Goal: Information Seeking & Learning: Learn about a topic

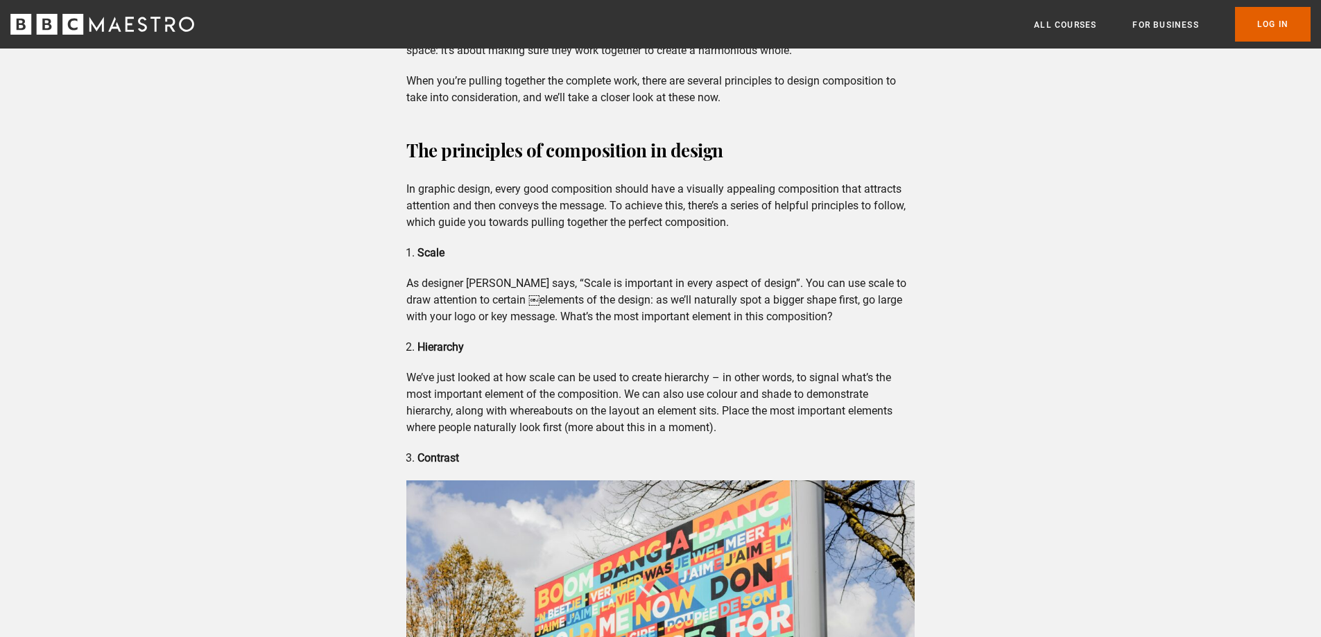
scroll to position [1248, 0]
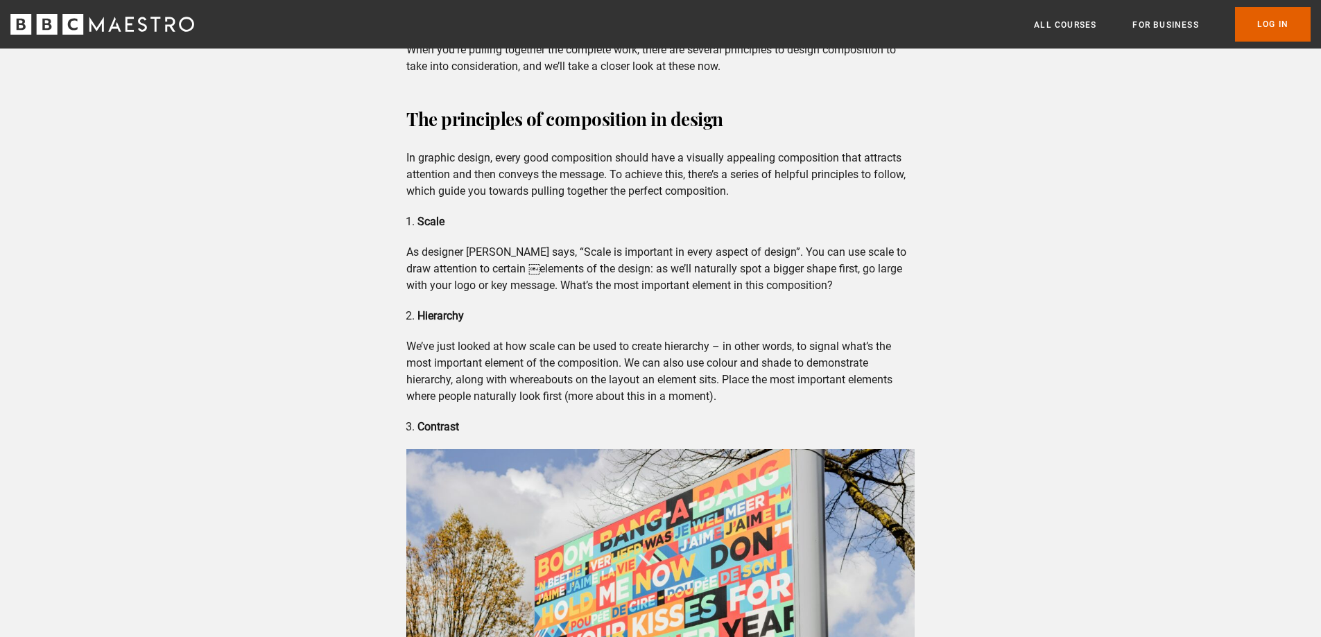
drag, startPoint x: 853, startPoint y: 1, endPoint x: 1000, endPoint y: 250, distance: 288.6
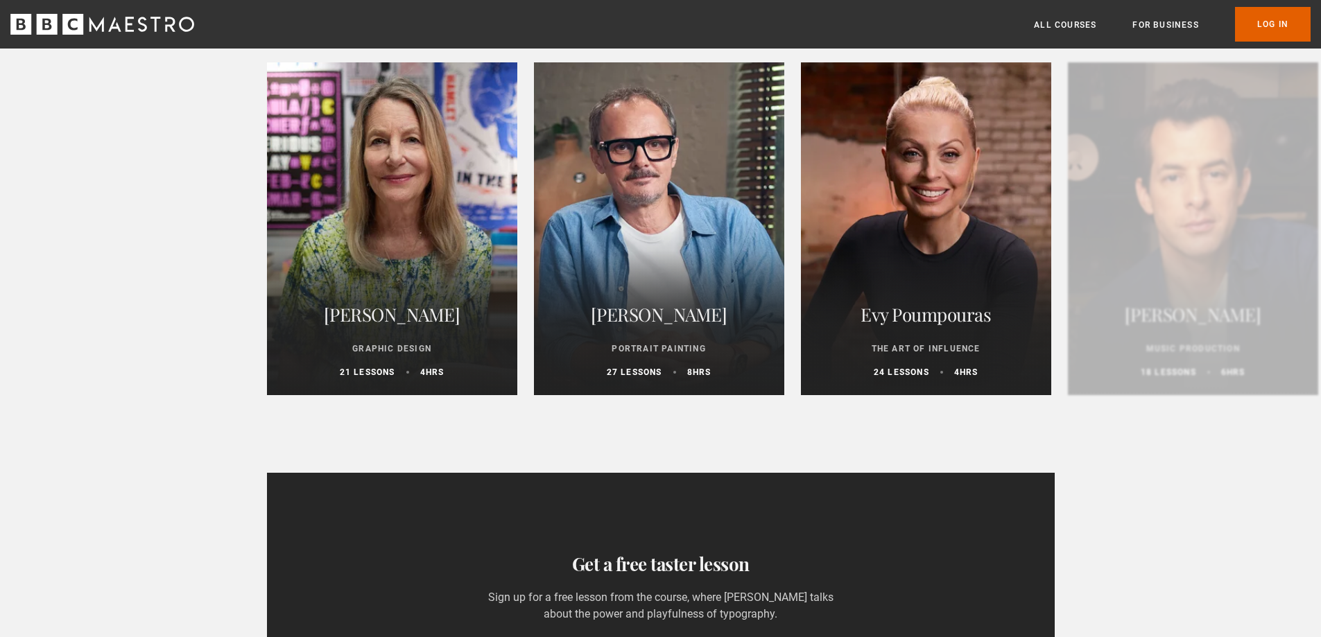
scroll to position [3607, 0]
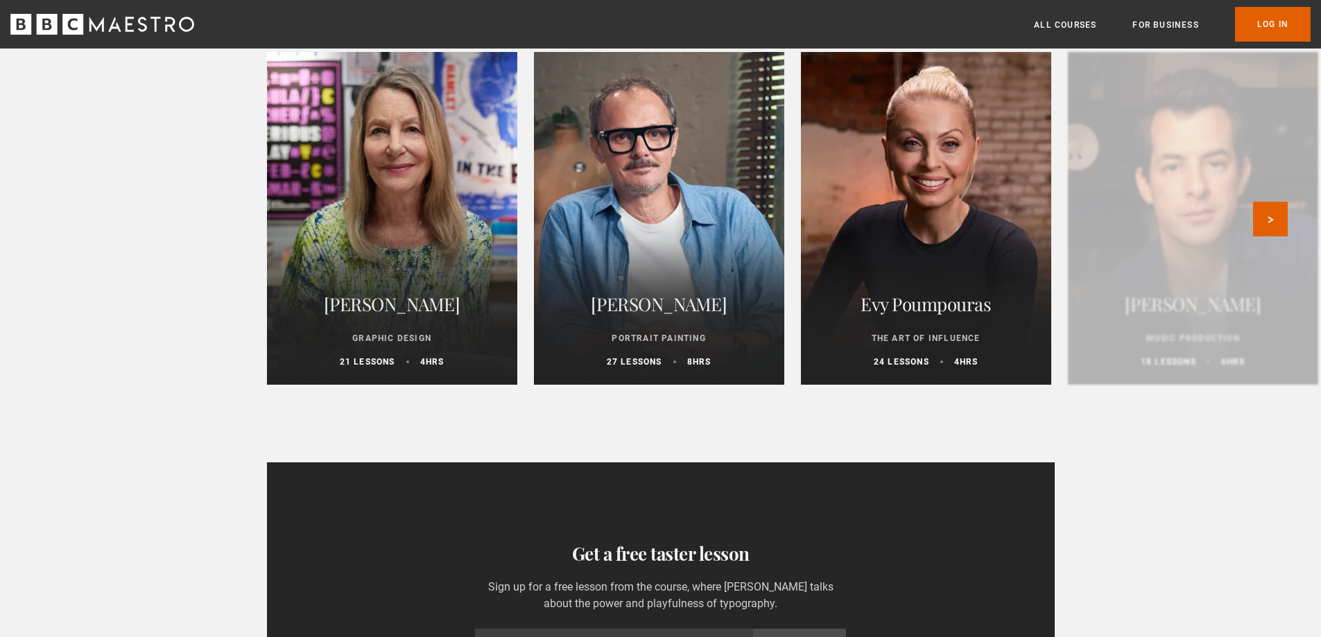
click at [393, 301] on h2 "[PERSON_NAME]" at bounding box center [392, 304] width 217 height 33
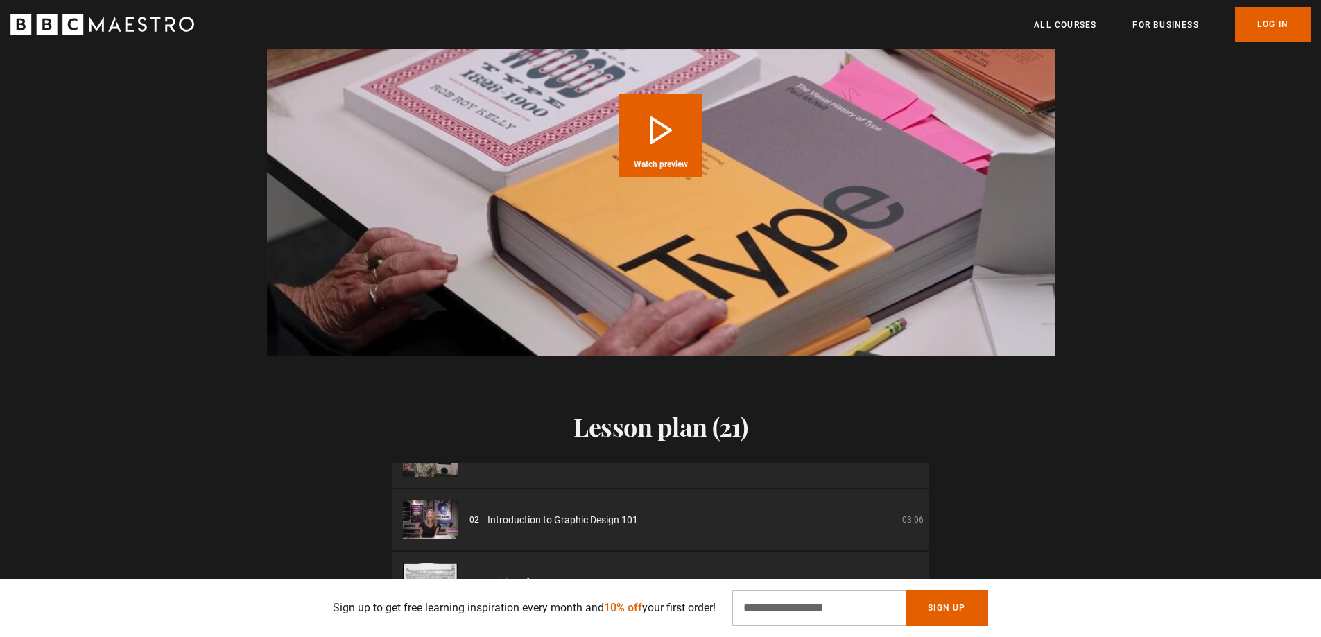
scroll to position [69, 0]
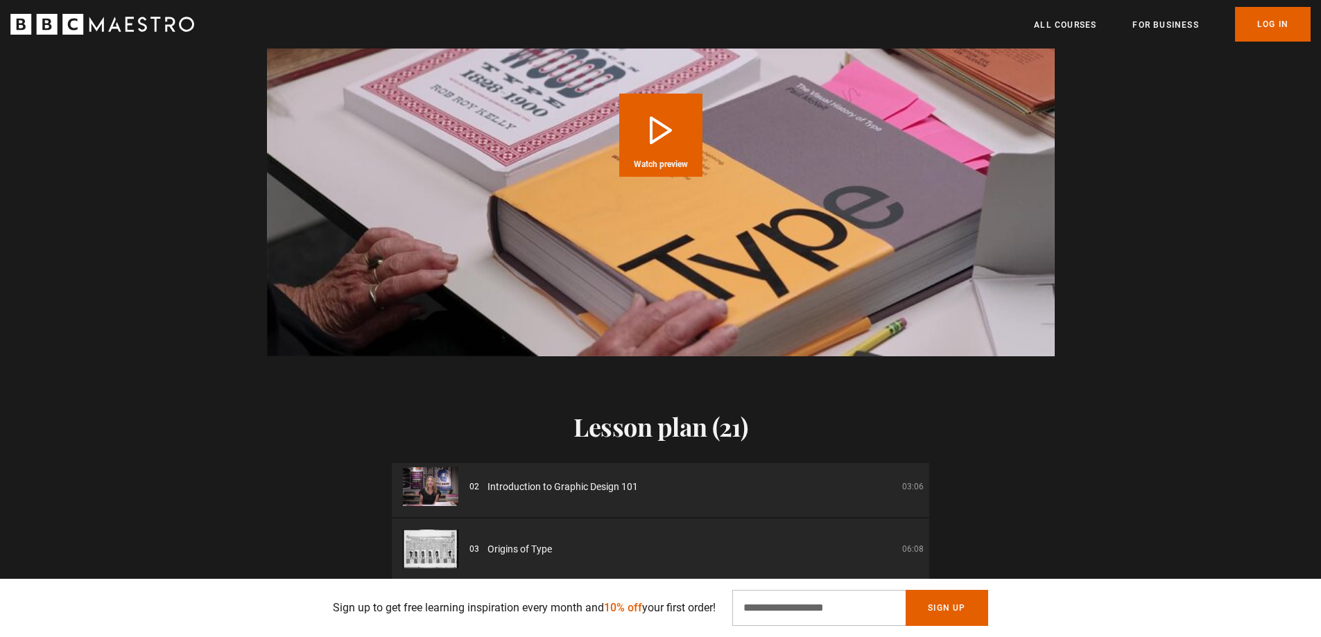
click at [433, 469] on img at bounding box center [430, 486] width 55 height 39
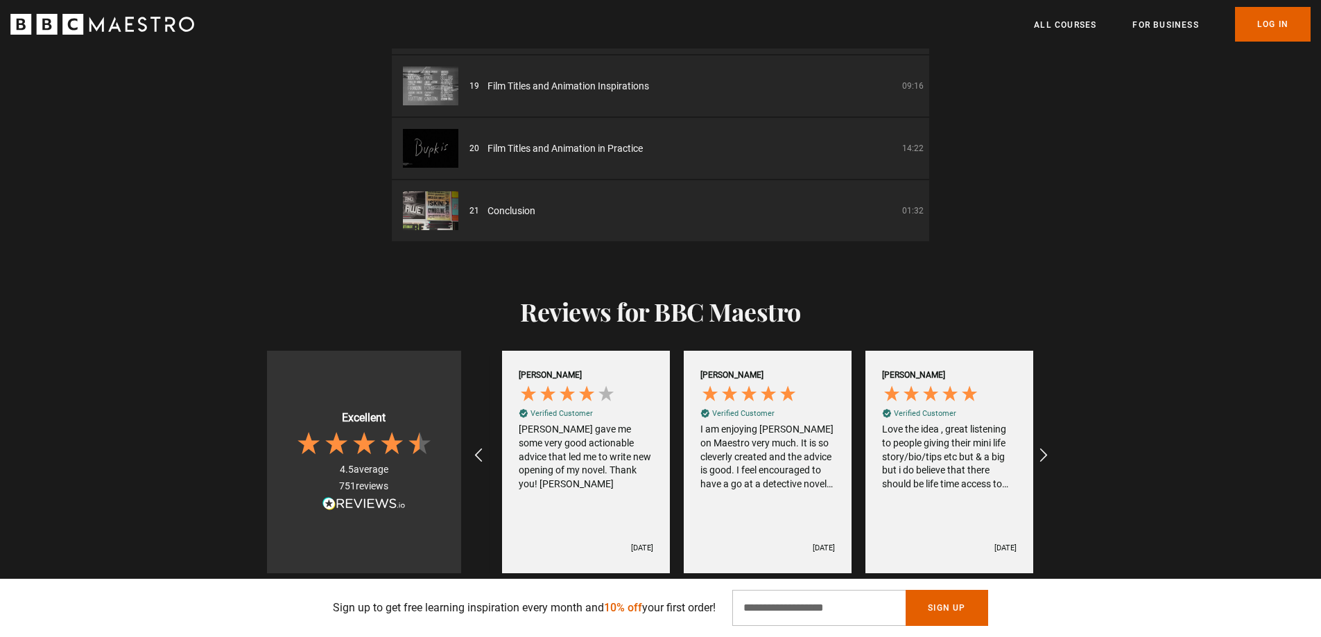
scroll to position [0, 1999]
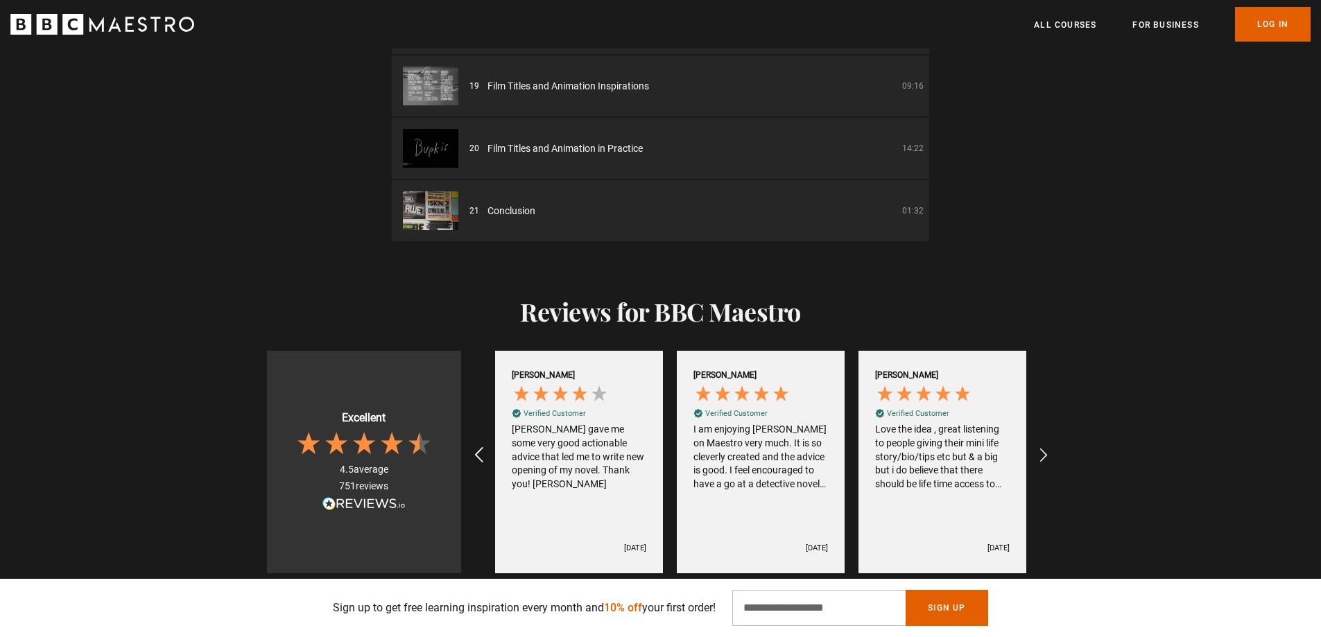
click at [481, 446] on icon "REVIEWS.io Carousel Scroll Left" at bounding box center [478, 455] width 19 height 19
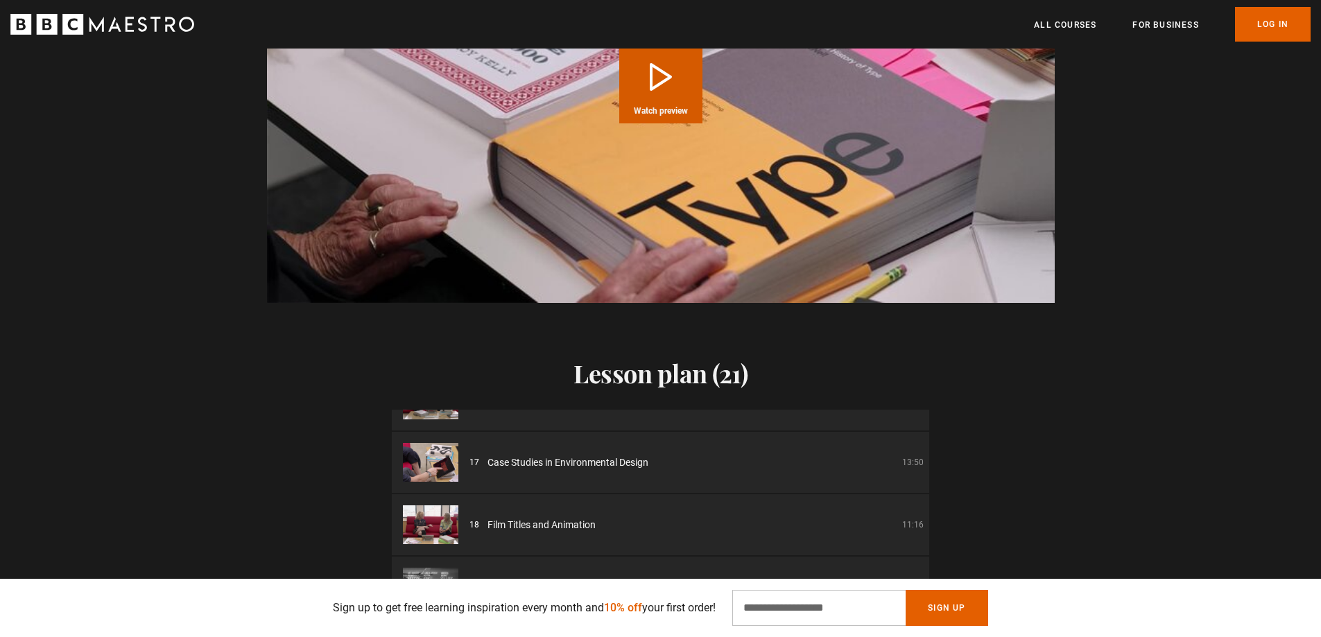
scroll to position [1179, 0]
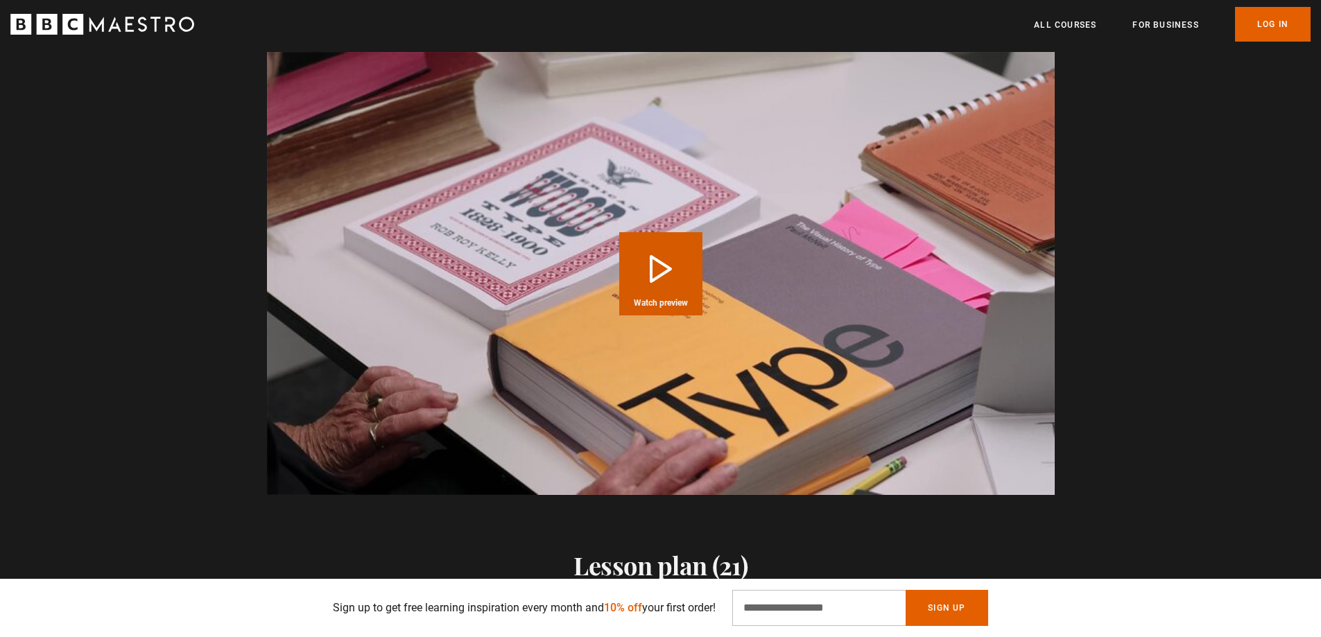
click at [658, 246] on button "Play Course overview for Graphic Design with Paula Scher Watch preview" at bounding box center [660, 273] width 83 height 83
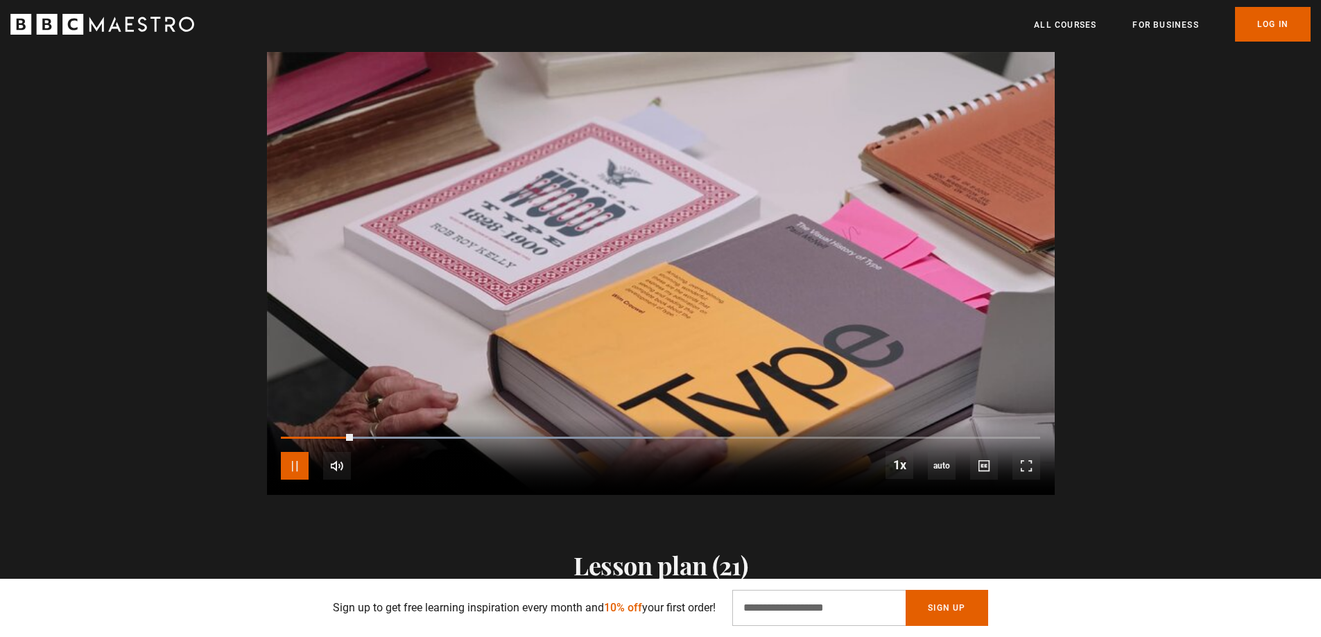
click at [302, 452] on span "Video Player" at bounding box center [295, 466] width 28 height 28
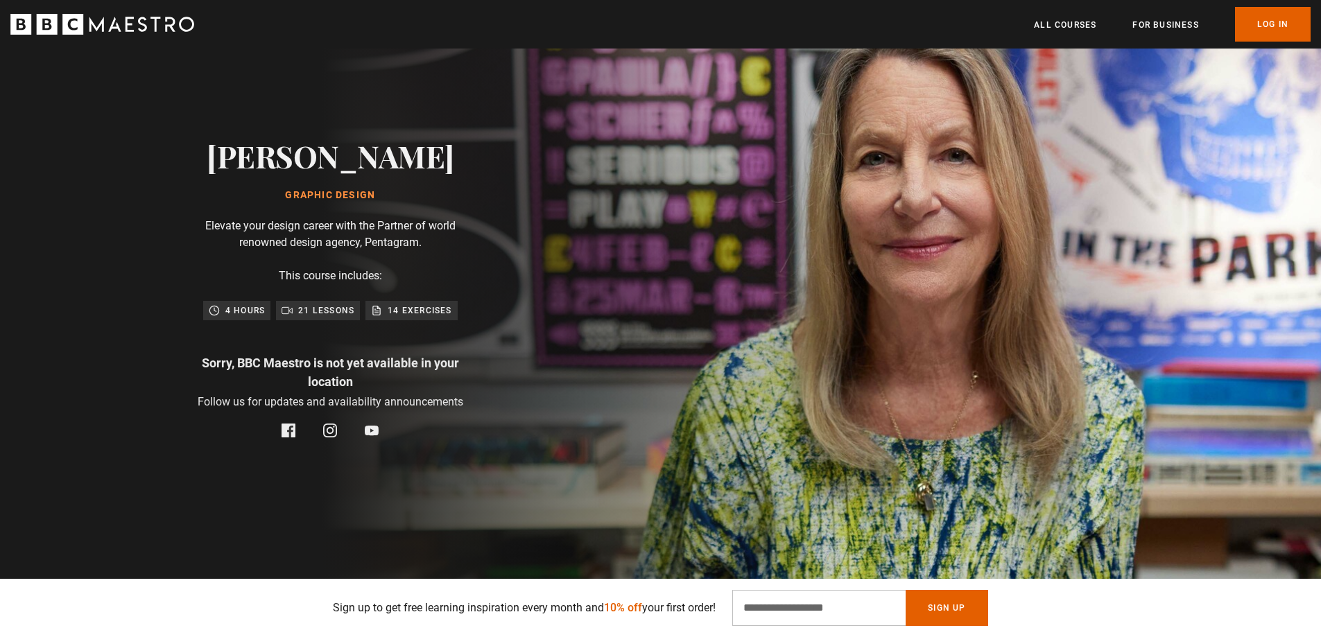
scroll to position [0, 0]
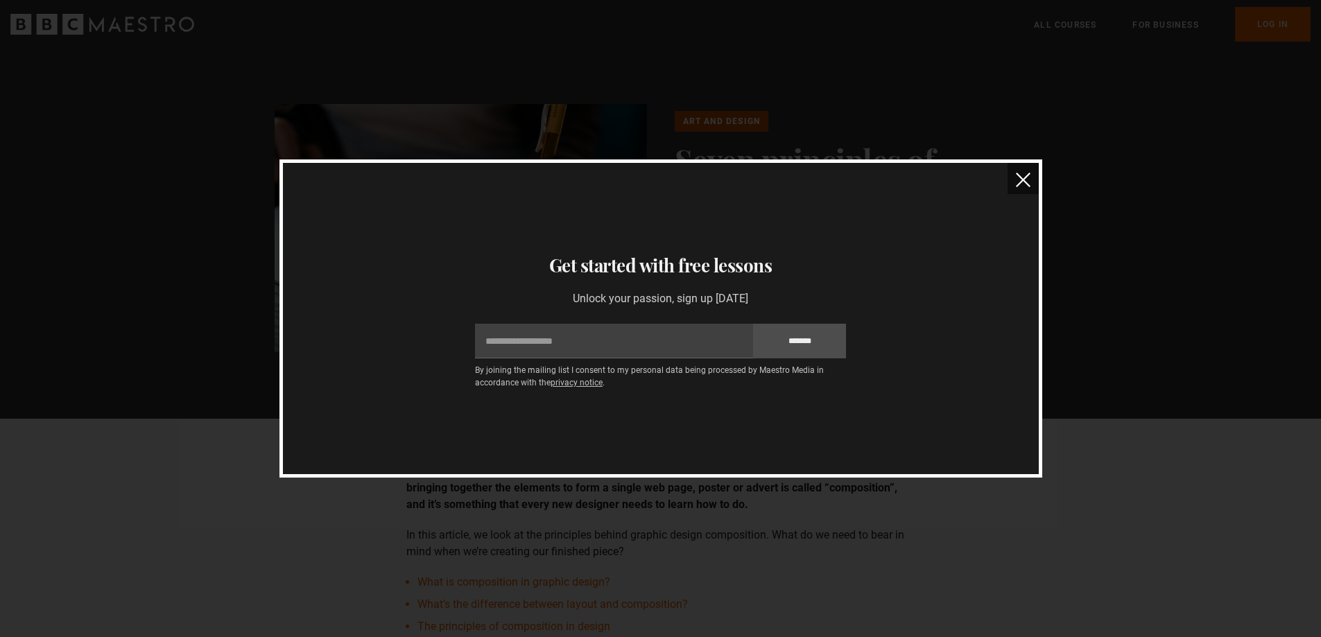
click at [1022, 182] on img "close" at bounding box center [1023, 180] width 15 height 15
